Goal: Transaction & Acquisition: Purchase product/service

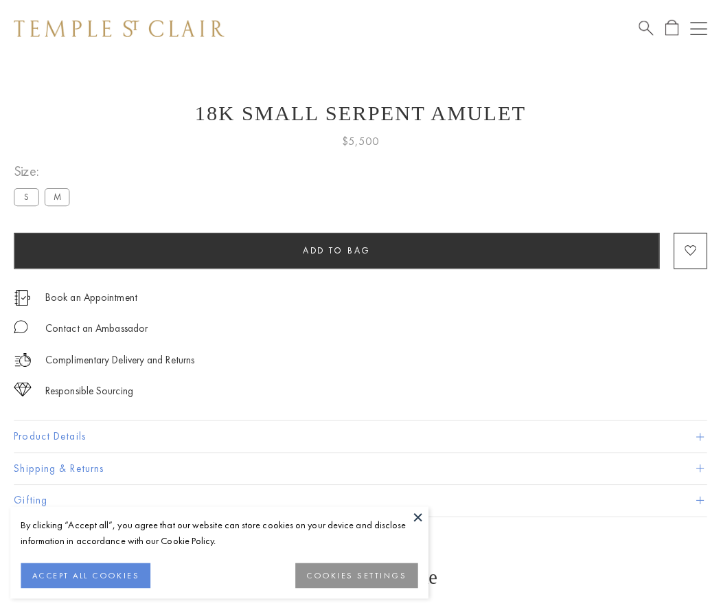
scroll to position [12, 0]
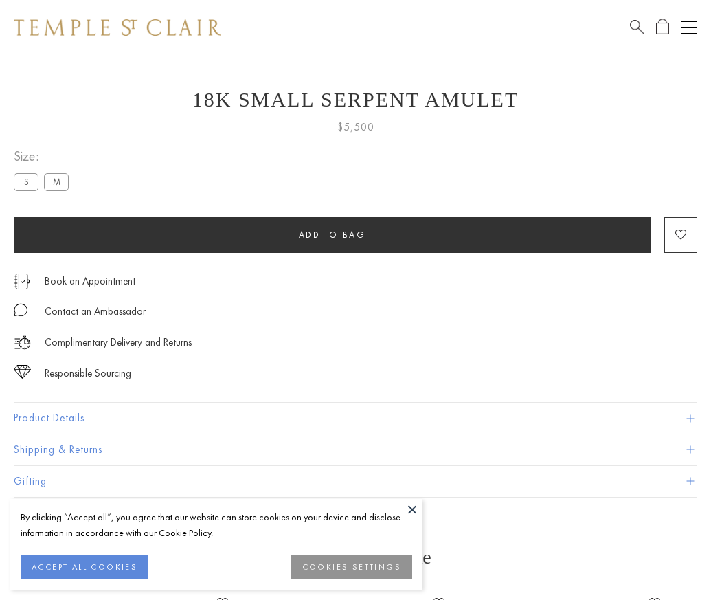
click at [332, 234] on span "Add to bag" at bounding box center [332, 235] width 67 height 12
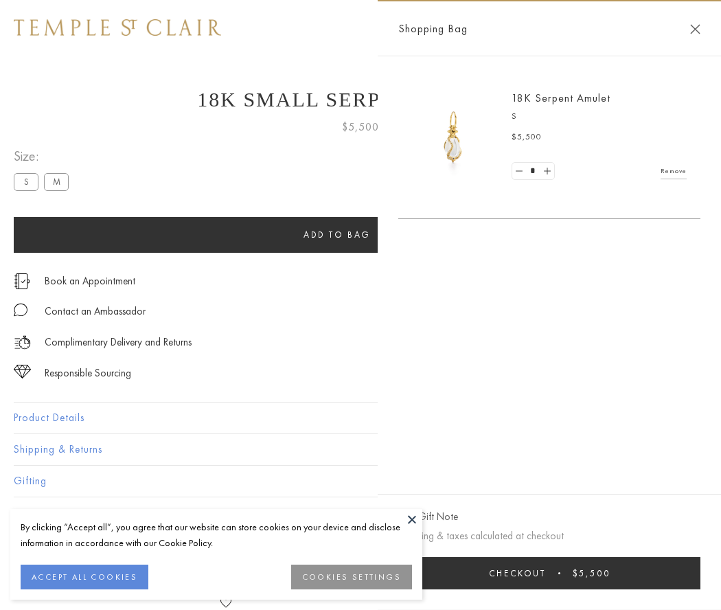
click at [584, 573] on button "Checkout $5,500" at bounding box center [549, 573] width 302 height 32
